Goal: Browse casually: Explore the website without a specific task or goal

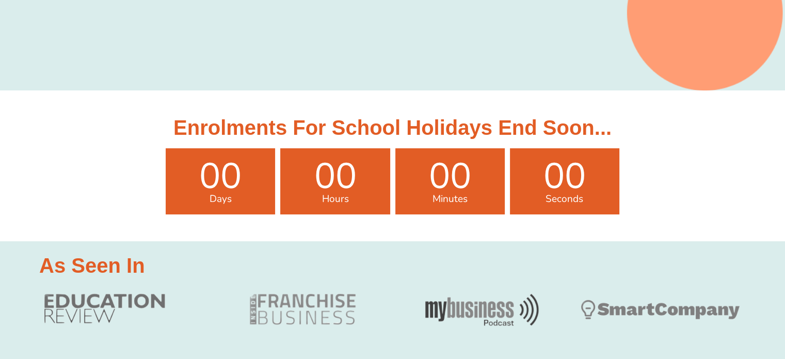
scroll to position [308, 0]
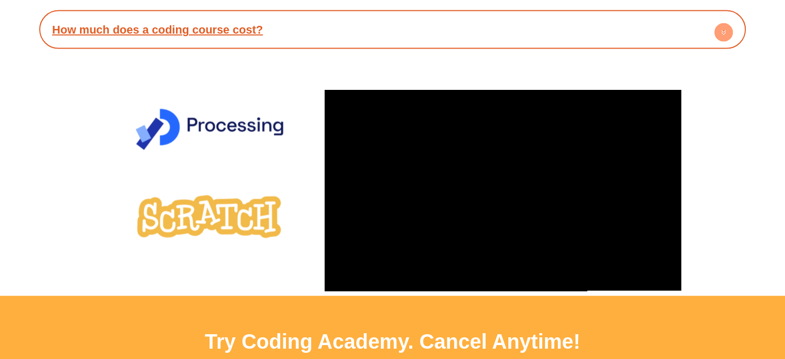
scroll to position [2373, 0]
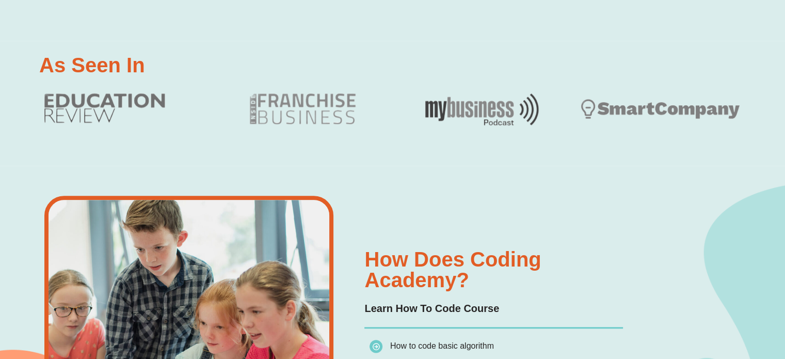
scroll to position [980, 0]
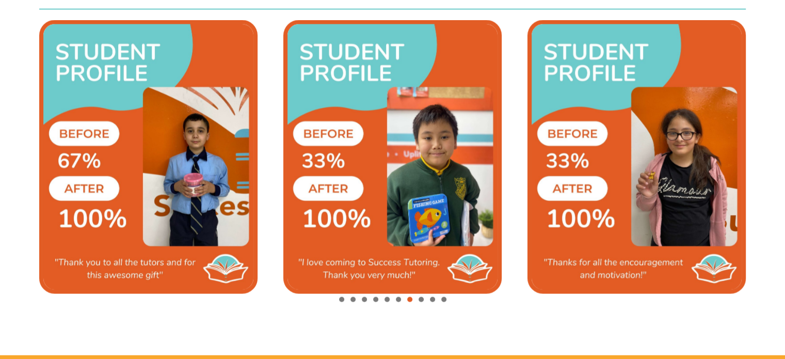
scroll to position [2354, 0]
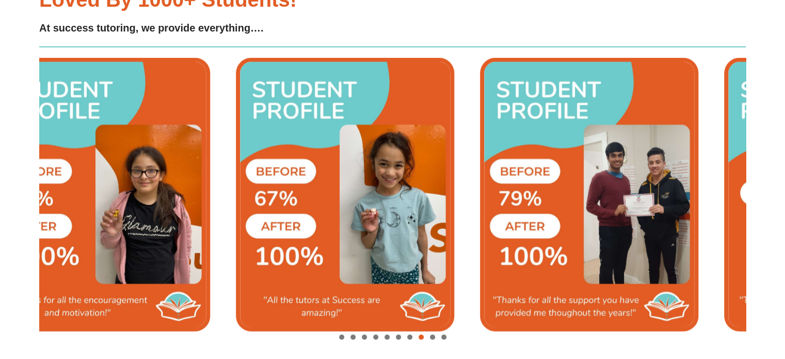
click at [387, 204] on img "10 / 10" at bounding box center [345, 195] width 218 height 274
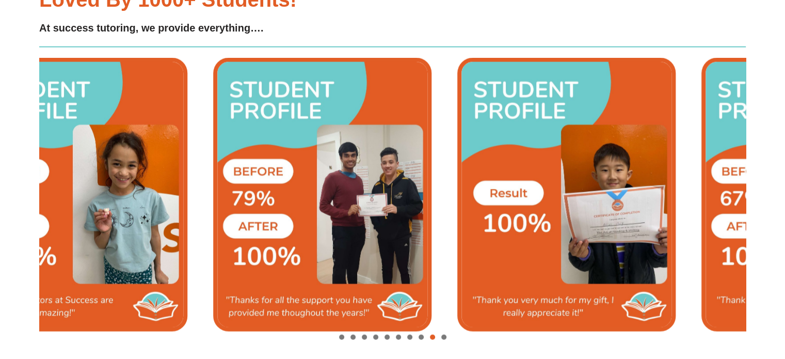
click at [361, 201] on img "1 / 10" at bounding box center [322, 195] width 218 height 274
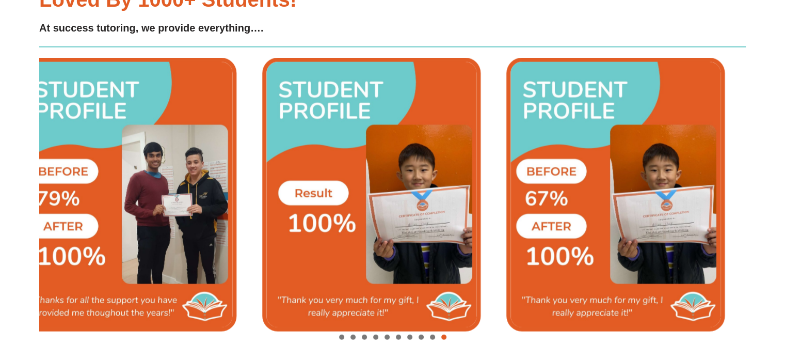
click at [373, 213] on img "2 / 10" at bounding box center [371, 195] width 218 height 274
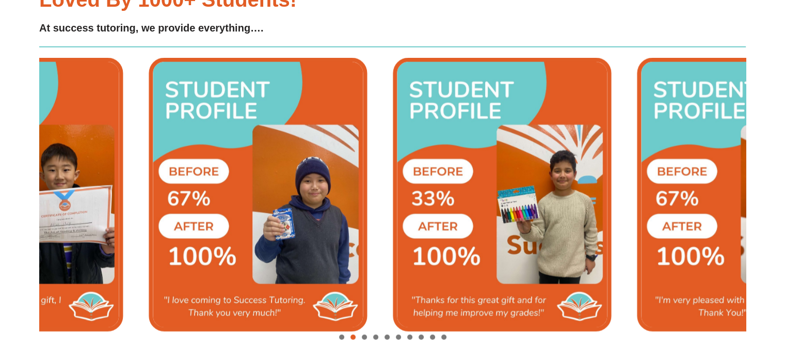
click at [245, 172] on img "4 / 10" at bounding box center [258, 195] width 218 height 274
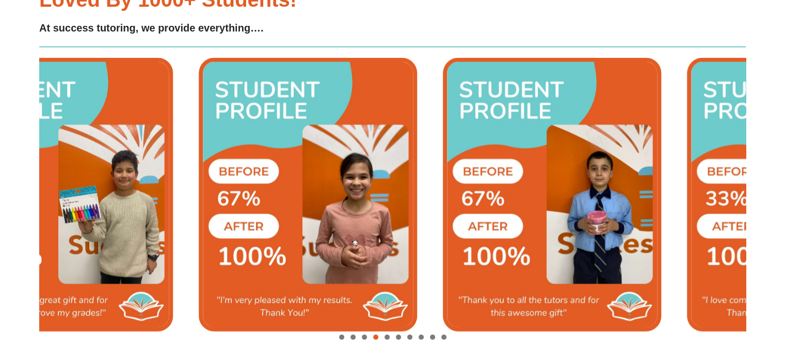
click at [239, 169] on img "6 / 10" at bounding box center [308, 195] width 218 height 274
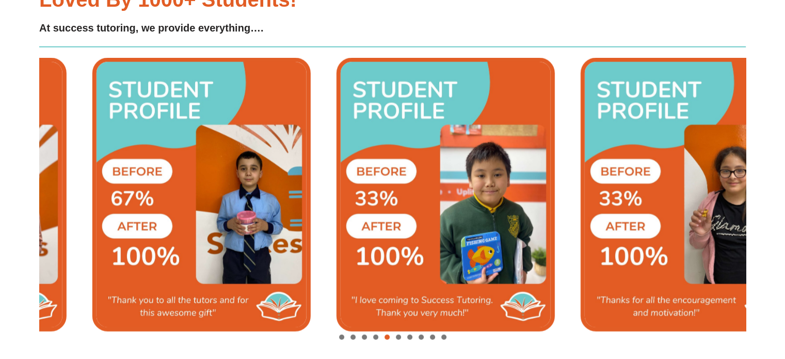
click at [186, 172] on img "7 / 10" at bounding box center [201, 195] width 218 height 274
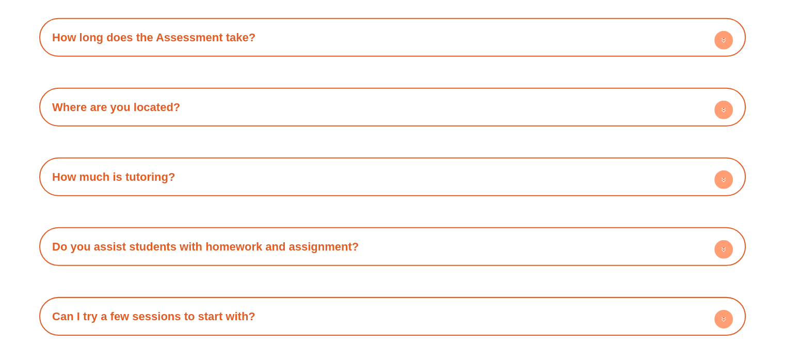
scroll to position [3438, 0]
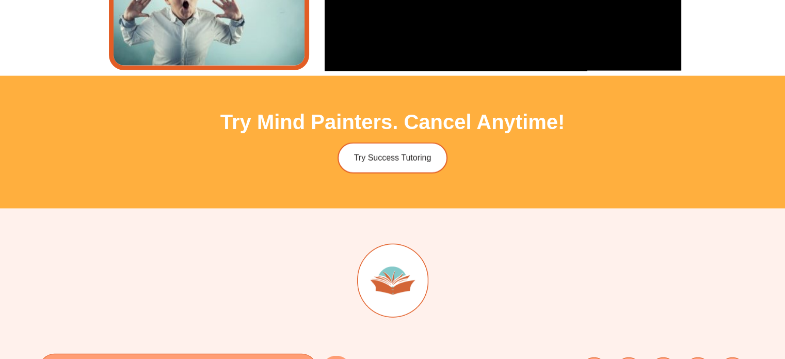
scroll to position [2505, 0]
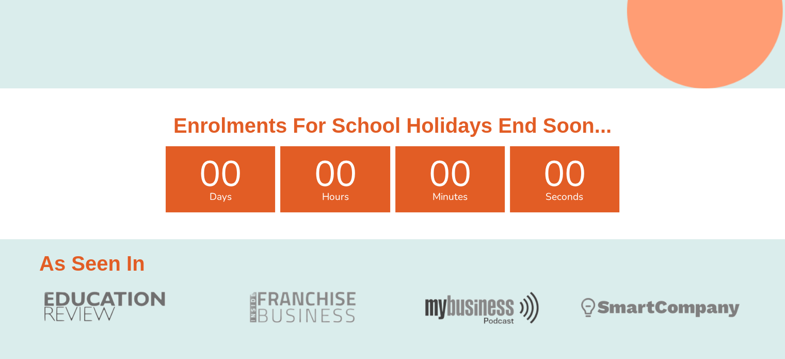
scroll to position [307, 0]
